Goal: Information Seeking & Learning: Understand process/instructions

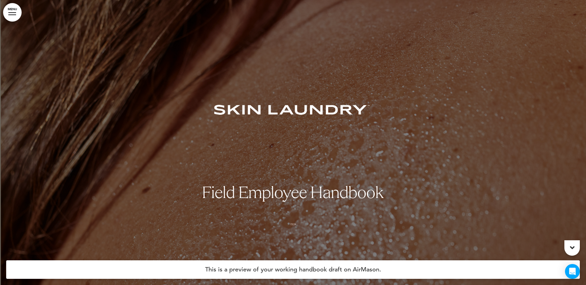
click at [12, 14] on link "MENU" at bounding box center [12, 12] width 19 height 19
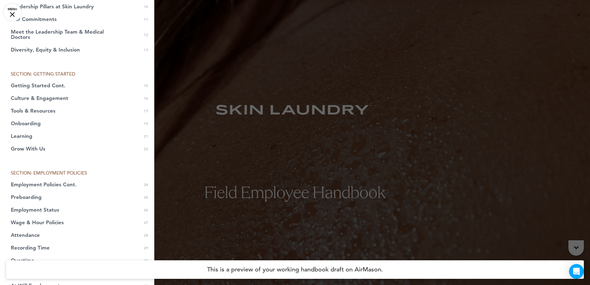
scroll to position [143, 0]
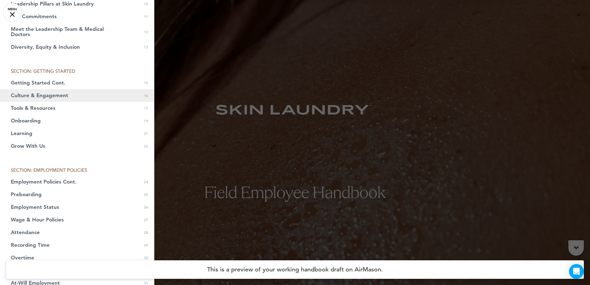
click at [73, 98] on link "Culture & Engagement 0 16" at bounding box center [77, 95] width 154 height 13
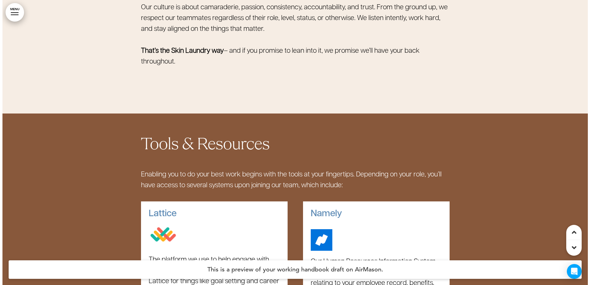
scroll to position [7596, 0]
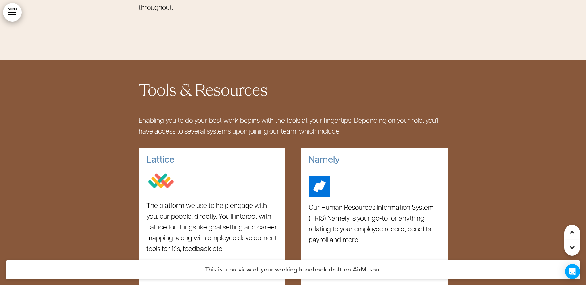
click at [7, 11] on link "MENU" at bounding box center [12, 12] width 19 height 19
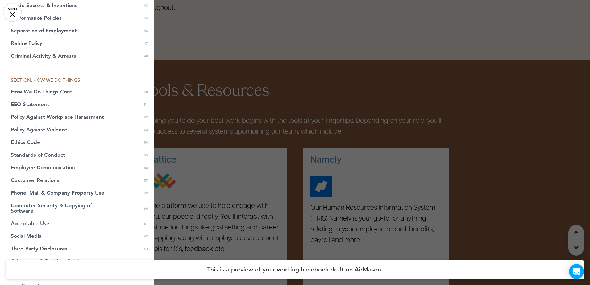
scroll to position [539, 0]
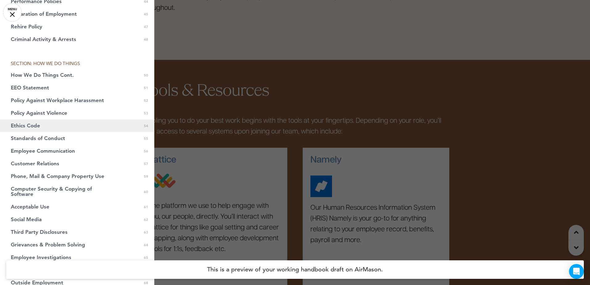
drag, startPoint x: 20, startPoint y: 129, endPoint x: 26, endPoint y: 130, distance: 6.2
click at [20, 129] on link "Ethics Code 0 54" at bounding box center [77, 125] width 154 height 13
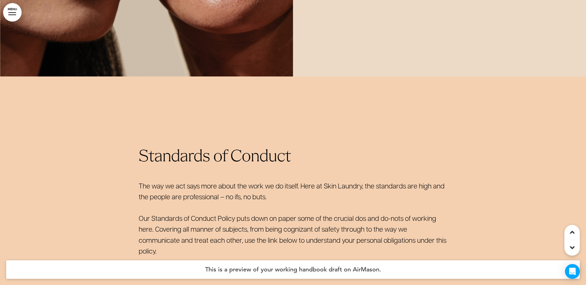
scroll to position [19339, 0]
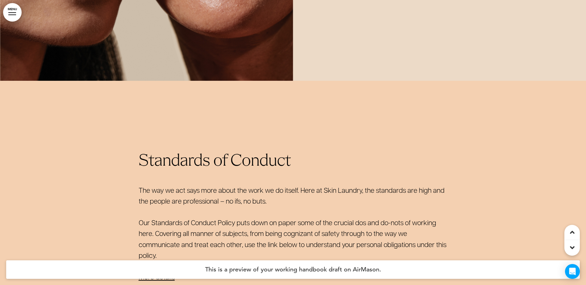
click at [148, 274] on link "More details" at bounding box center [157, 277] width 36 height 7
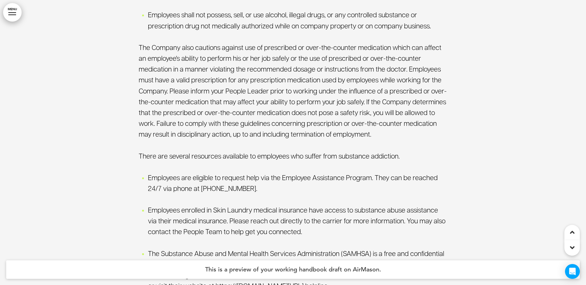
scroll to position [54254, 0]
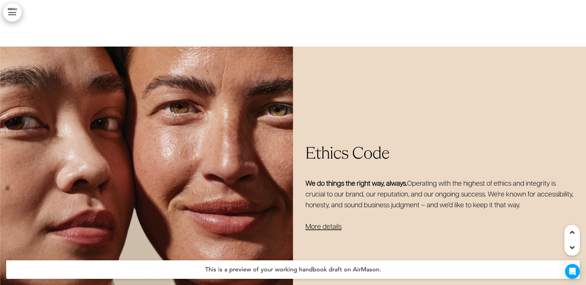
scroll to position [19084, 0]
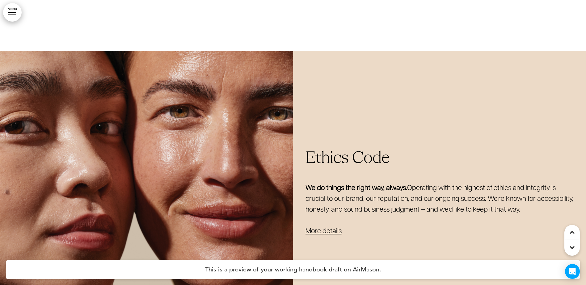
click at [323, 228] on link "More details" at bounding box center [323, 231] width 36 height 7
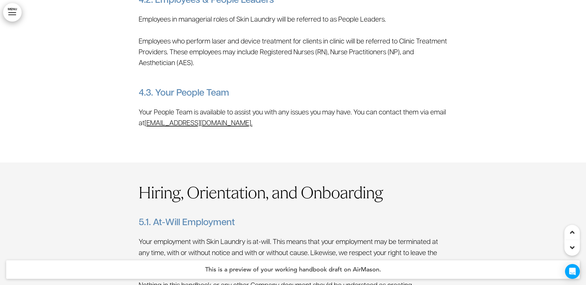
scroll to position [39120, 0]
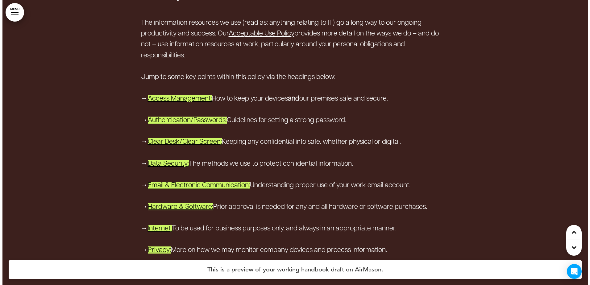
scroll to position [21191, 0]
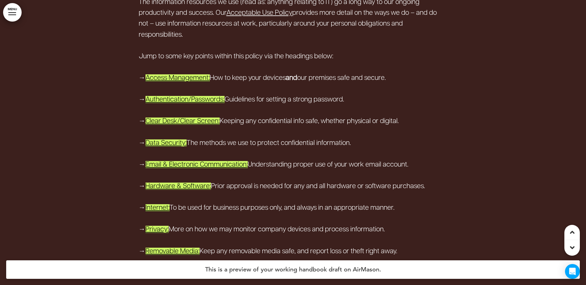
click at [15, 14] on link "MENU" at bounding box center [12, 12] width 19 height 19
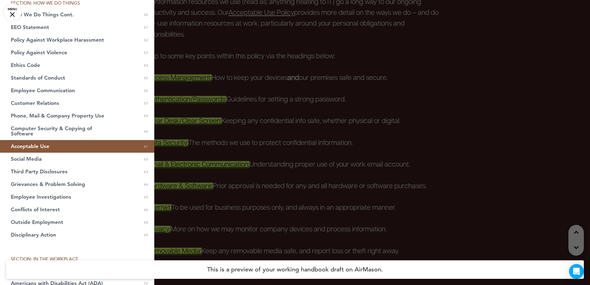
scroll to position [621, 0]
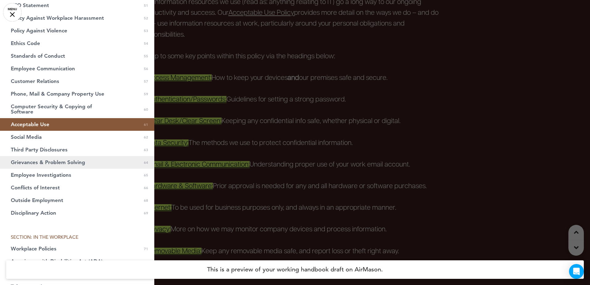
click at [85, 166] on link "Grievances & Problem Solving 0 64" at bounding box center [77, 162] width 154 height 13
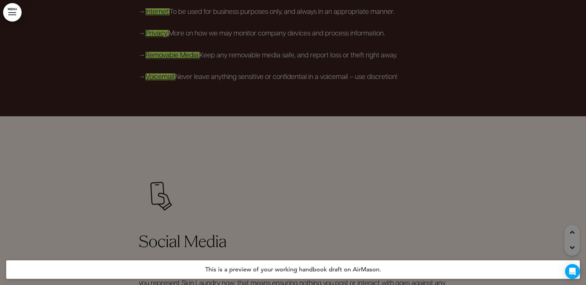
scroll to position [21959, 0]
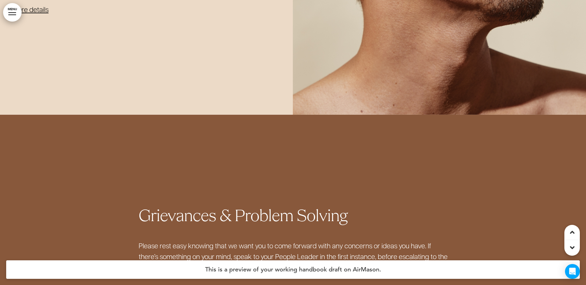
click at [146, 285] on link "More details﻿" at bounding box center [157, 290] width 36 height 7
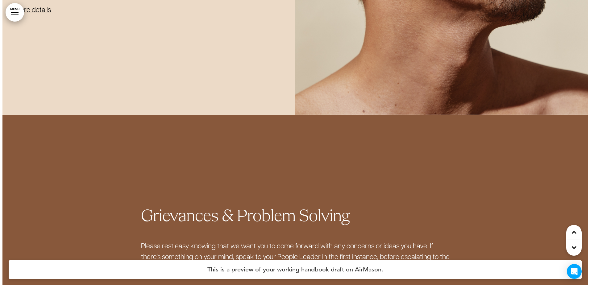
scroll to position [54999, 0]
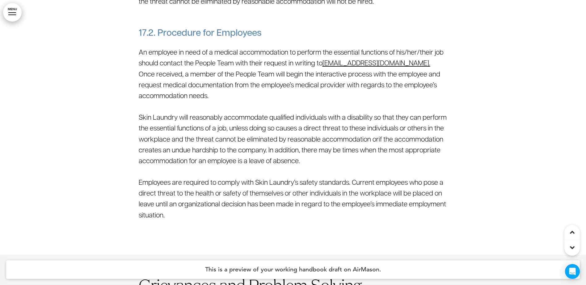
click at [21, 12] on link "MENU" at bounding box center [12, 12] width 19 height 19
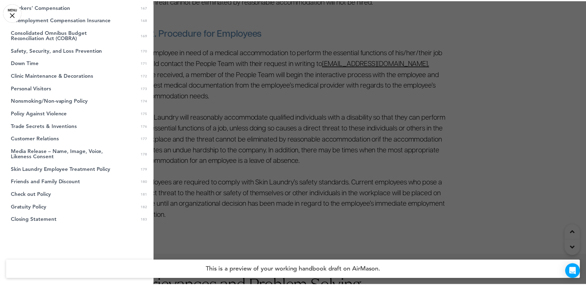
scroll to position [2127, 0]
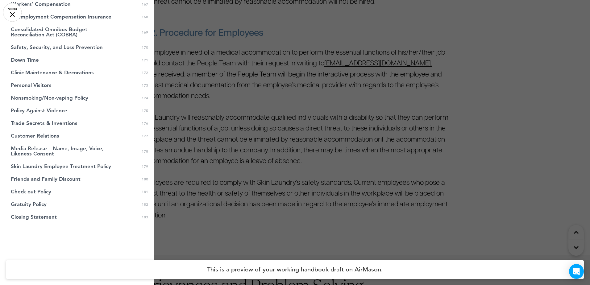
click at [328, 103] on div at bounding box center [295, 142] width 590 height 285
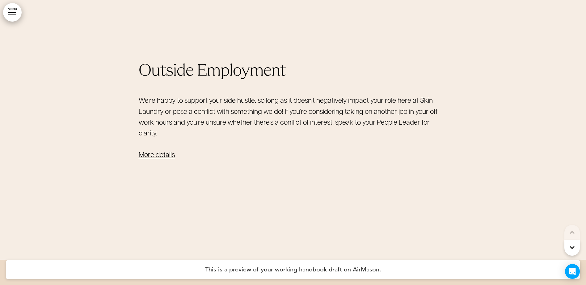
scroll to position [0, 0]
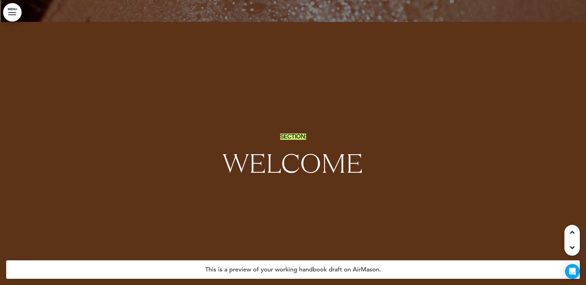
scroll to position [280, 0]
